Goal: Browse casually: Explore the website without a specific task or goal

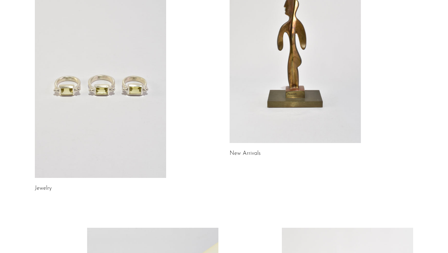
scroll to position [195, 0]
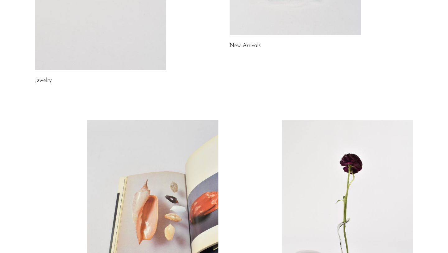
click at [258, 47] on link "New Arrivals" at bounding box center [245, 46] width 31 height 6
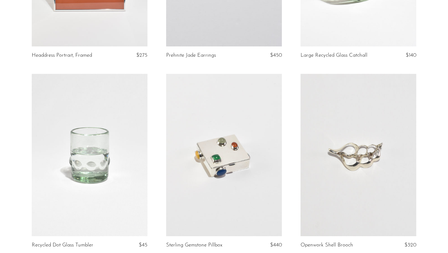
scroll to position [2248, 0]
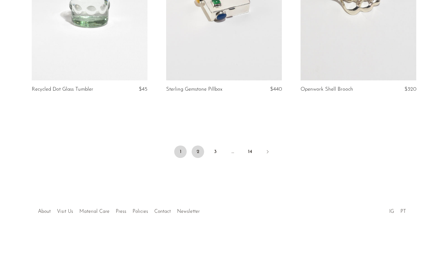
click at [198, 154] on link "2" at bounding box center [198, 151] width 12 height 12
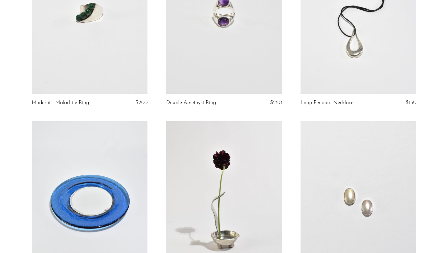
scroll to position [1213, 0]
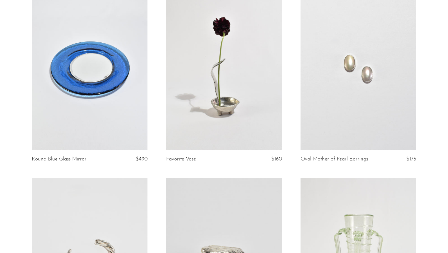
click at [107, 97] on link at bounding box center [90, 69] width 116 height 162
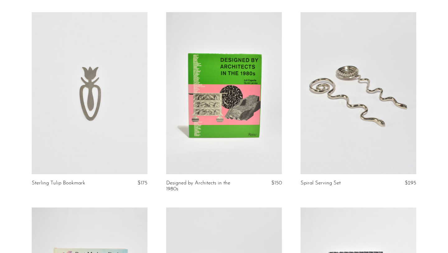
scroll to position [2200, 0]
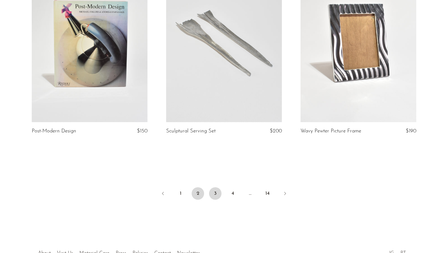
click at [219, 195] on link "3" at bounding box center [215, 193] width 12 height 12
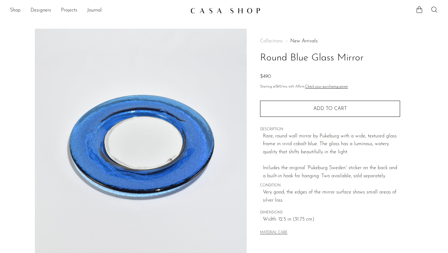
scroll to position [153, 0]
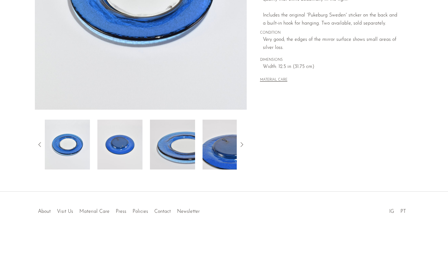
click at [185, 138] on img at bounding box center [172, 145] width 45 height 50
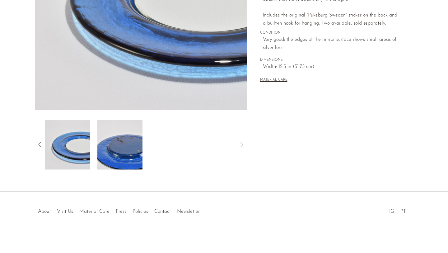
click at [72, 148] on img at bounding box center [67, 145] width 45 height 50
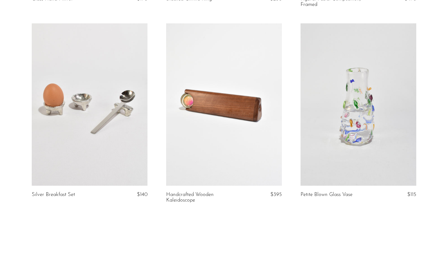
scroll to position [2248, 0]
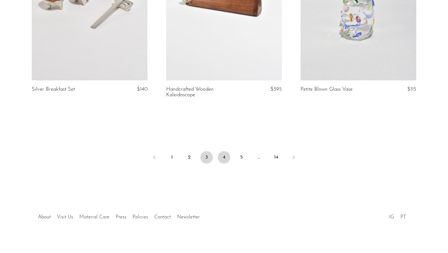
click at [227, 151] on link "4" at bounding box center [224, 157] width 12 height 12
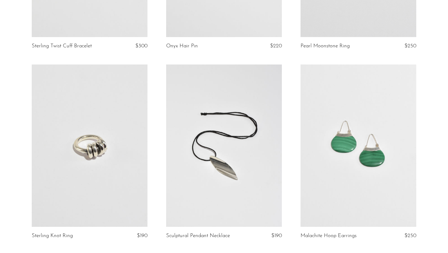
scroll to position [2242, 0]
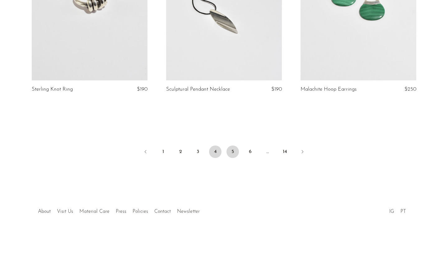
click at [229, 147] on link "5" at bounding box center [233, 151] width 12 height 12
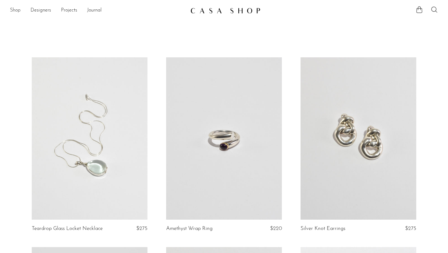
click at [15, 9] on link "Shop" at bounding box center [15, 11] width 11 height 8
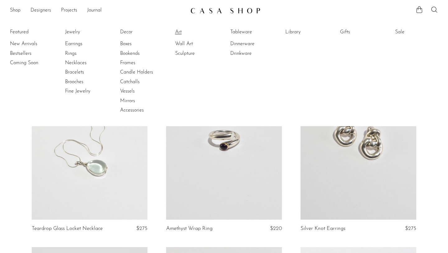
click at [184, 31] on link "Art" at bounding box center [198, 32] width 47 height 7
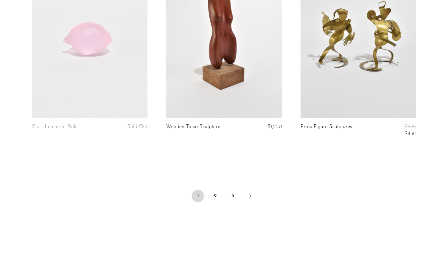
scroll to position [2198, 0]
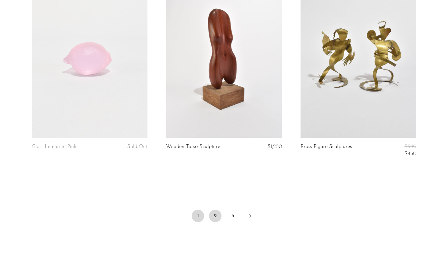
click at [215, 222] on link "2" at bounding box center [215, 215] width 12 height 12
